Goal: Information Seeking & Learning: Learn about a topic

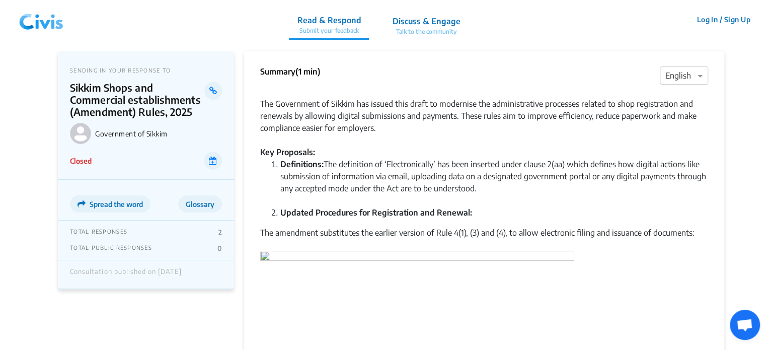
click at [46, 27] on img at bounding box center [41, 20] width 52 height 30
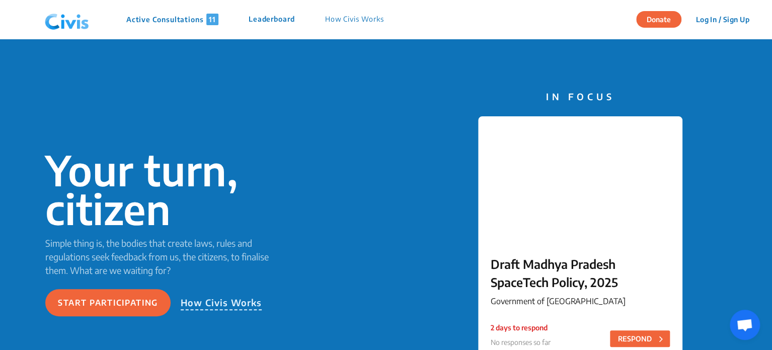
click at [151, 16] on p "Active Consultations 11" at bounding box center [172, 20] width 92 height 12
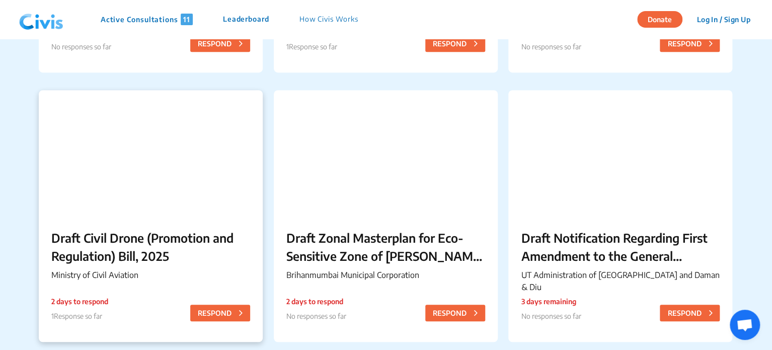
scroll to position [346, 0]
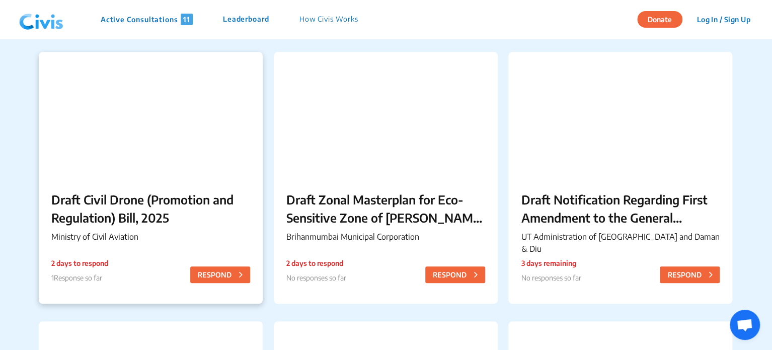
click at [172, 206] on p "Draft Civil Drone (Promotion and Regulation) Bill, 2025" at bounding box center [150, 208] width 199 height 36
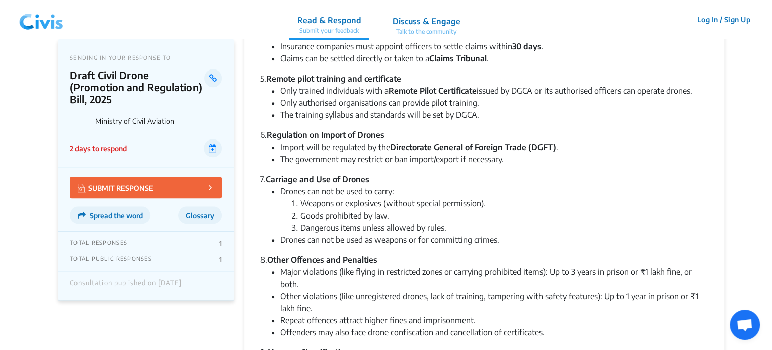
scroll to position [404, 0]
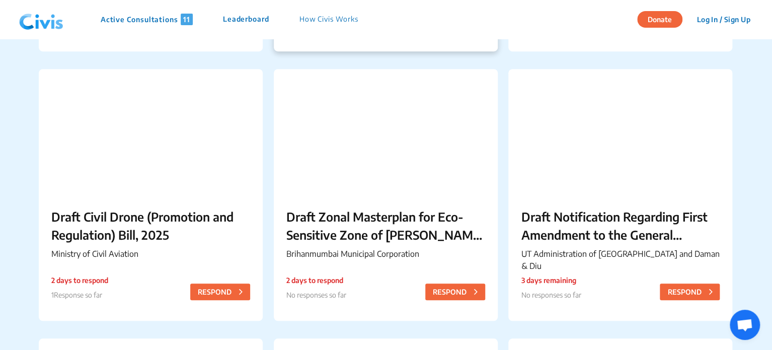
scroll to position [370, 0]
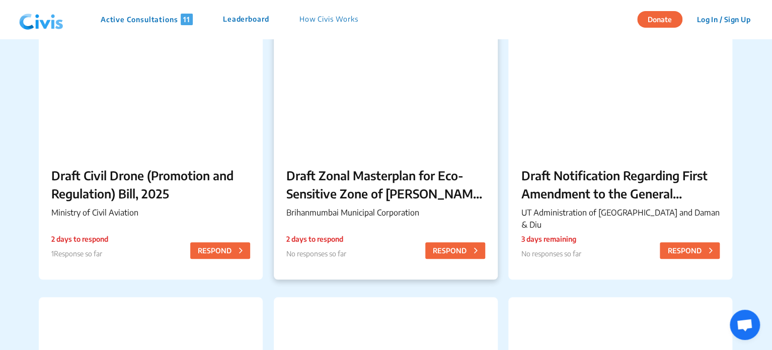
click at [359, 189] on p "Draft Zonal Masterplan for Eco- Sensitive Zone of [PERSON_NAME][GEOGRAPHIC_DATA]" at bounding box center [385, 184] width 199 height 36
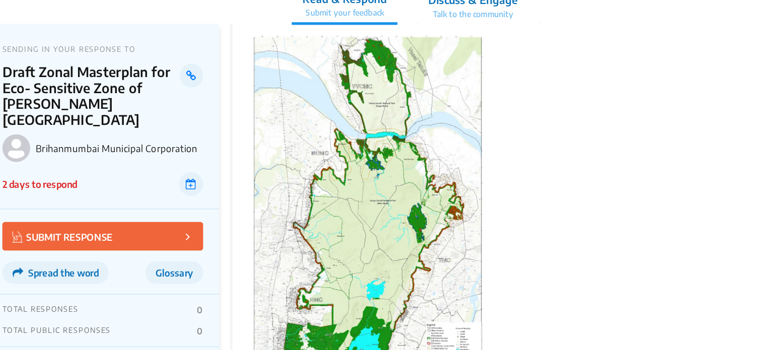
scroll to position [399, 0]
